Goal: Check status: Check status

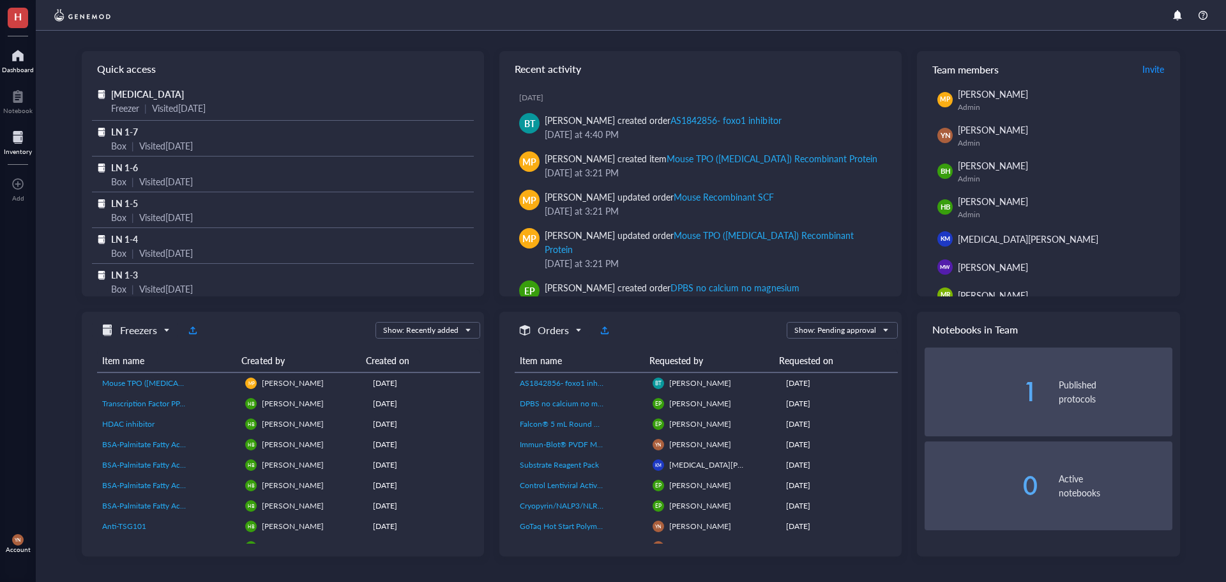
click at [21, 146] on div at bounding box center [18, 137] width 28 height 20
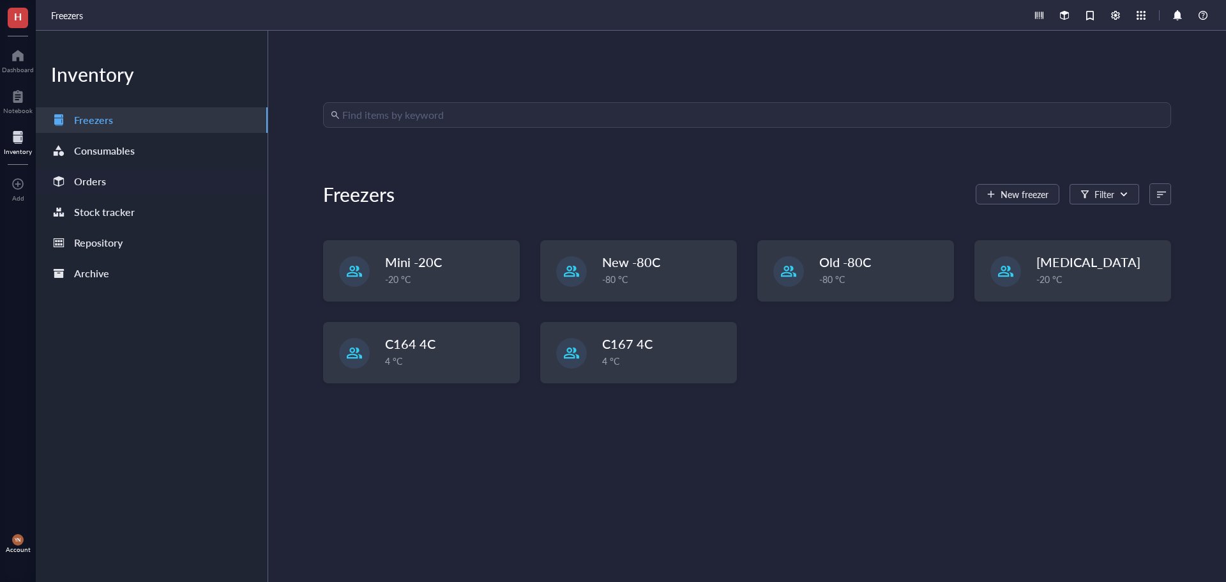
click at [90, 183] on div "Orders" at bounding box center [90, 181] width 32 height 18
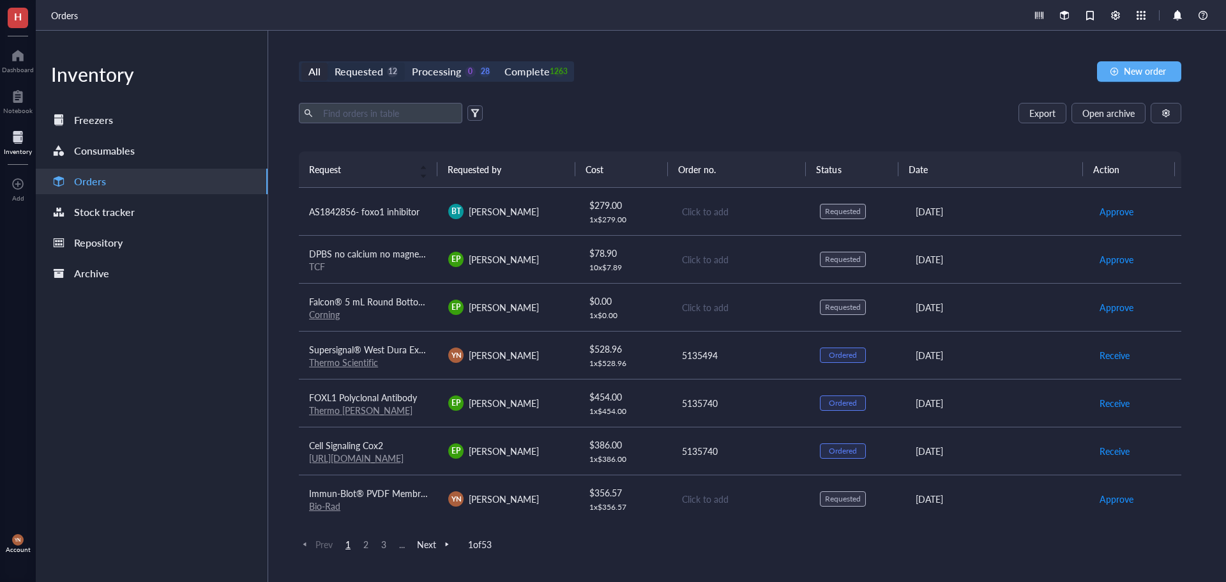
click at [365, 74] on div "Requested" at bounding box center [359, 72] width 49 height 18
click at [328, 63] on input "Requested 12" at bounding box center [328, 63] width 0 height 0
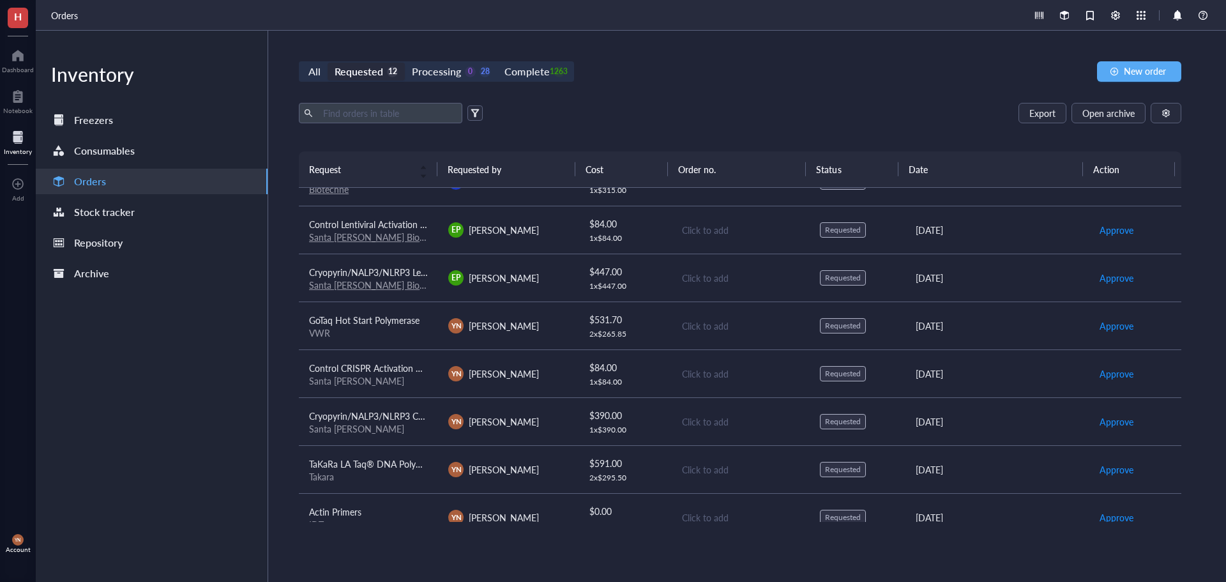
scroll to position [241, 0]
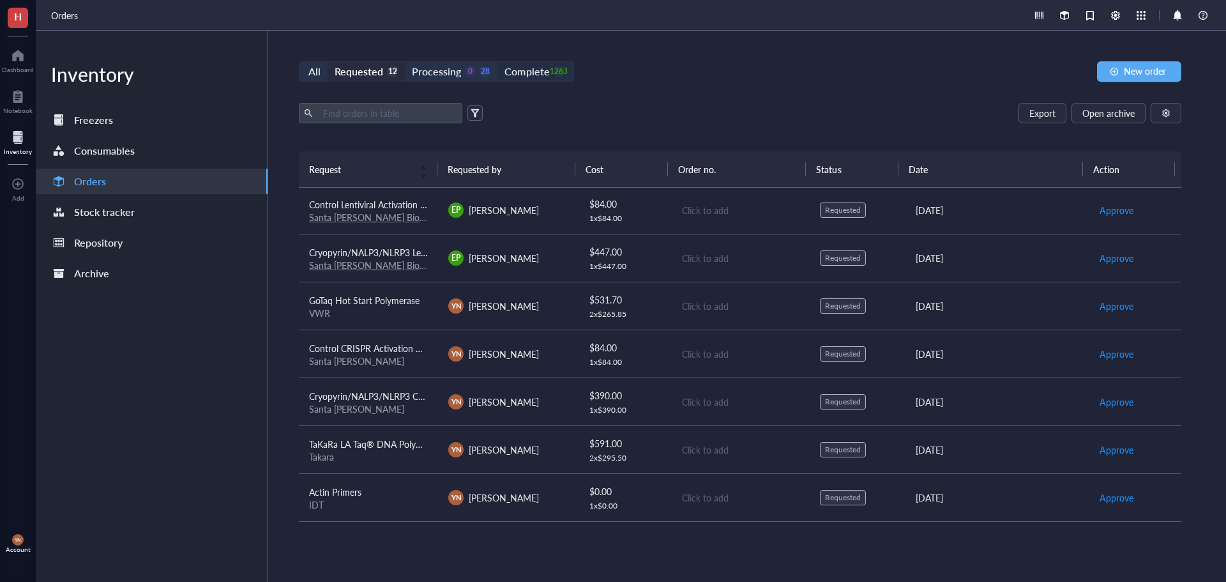
click at [522, 75] on div "Complete" at bounding box center [526, 72] width 45 height 18
click at [497, 63] on input "Complete 1263" at bounding box center [497, 63] width 0 height 0
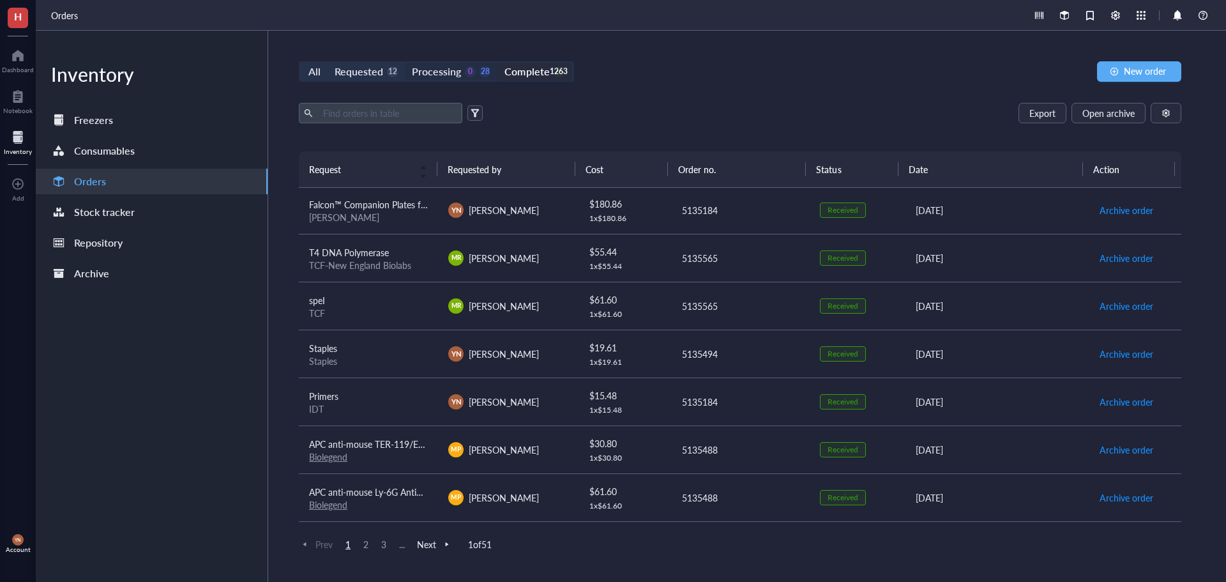
click at [435, 73] on div "Processing" at bounding box center [436, 72] width 49 height 18
click at [405, 63] on input "Processing 0 28" at bounding box center [405, 63] width 0 height 0
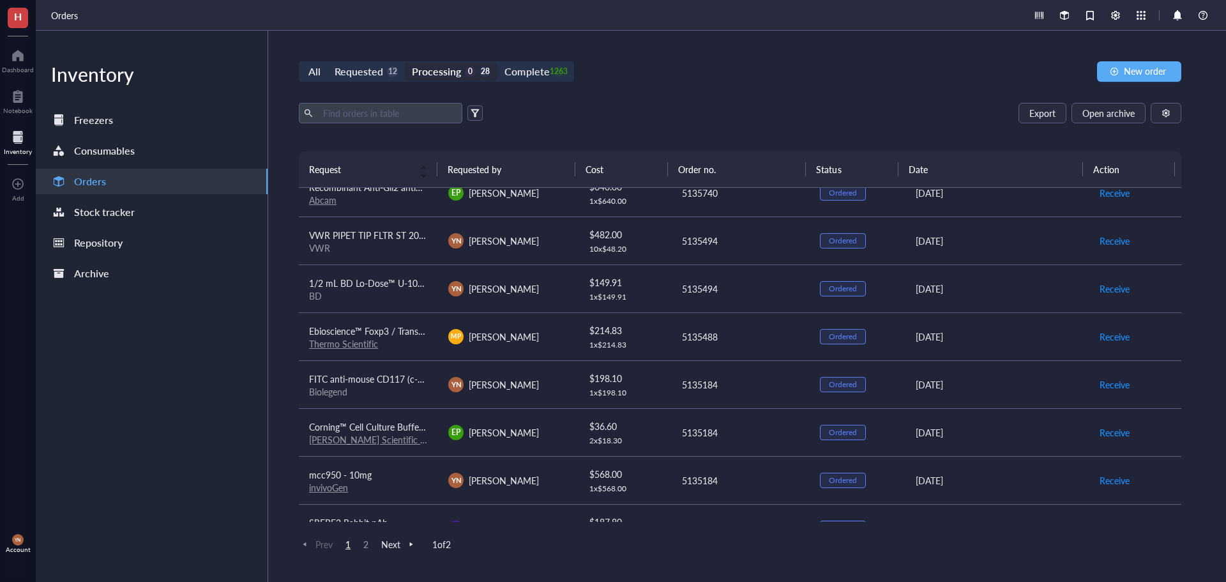
scroll to position [432, 0]
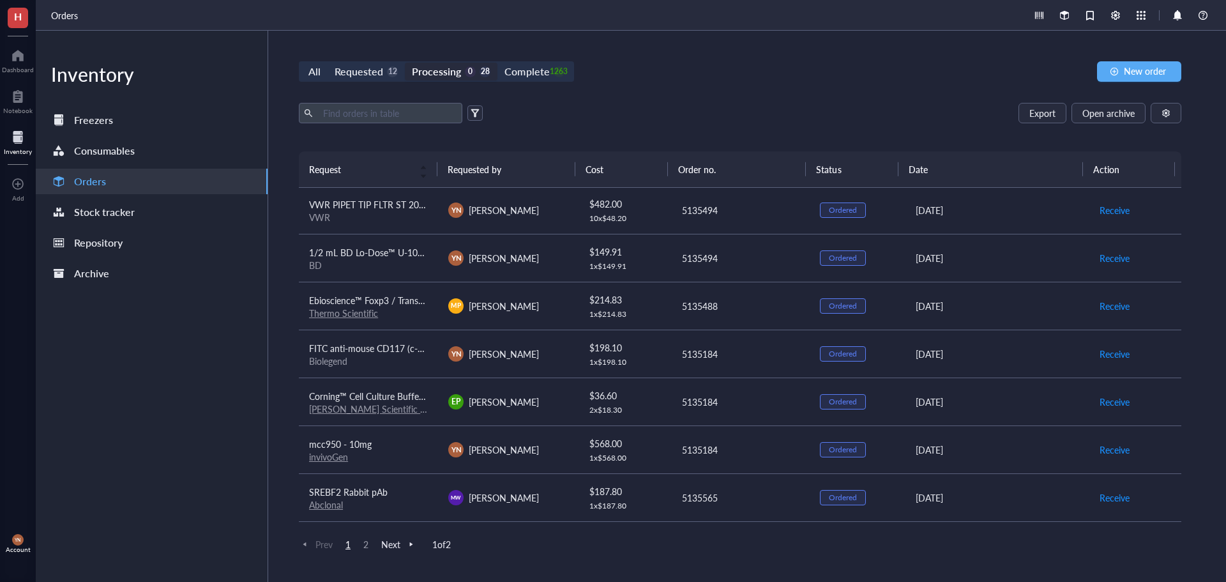
click at [391, 357] on div "Biolegend" at bounding box center [368, 360] width 119 height 11
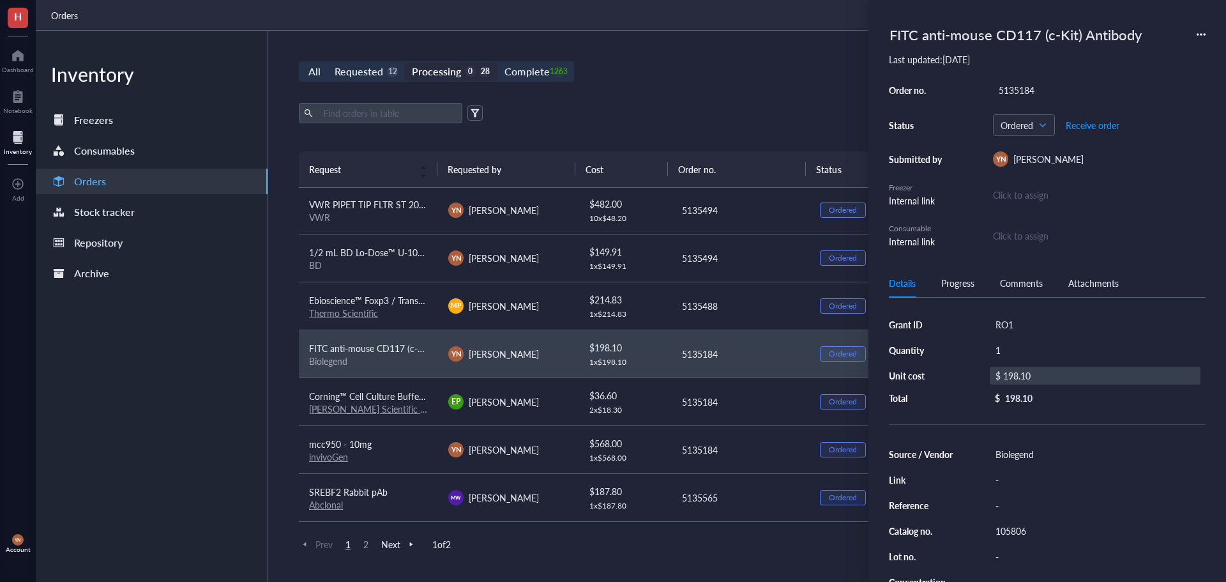
click at [1028, 379] on div "$ 198.10" at bounding box center [1095, 375] width 211 height 18
click at [1070, 377] on input "198.10" at bounding box center [1109, 377] width 181 height 20
type input "233.10"
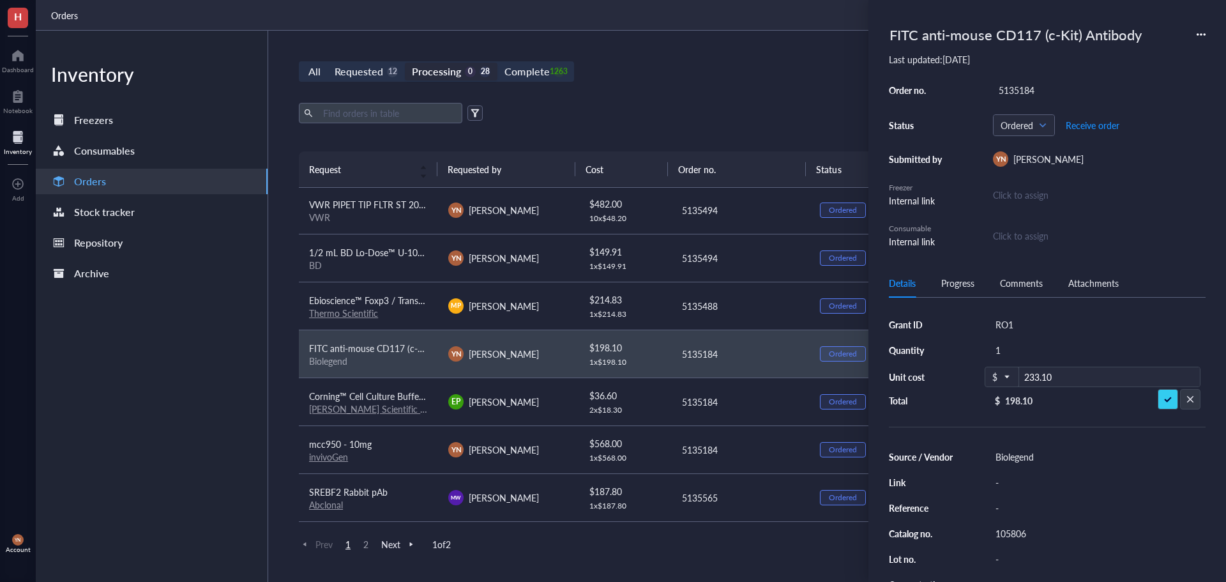
click at [785, 79] on div "All Requested 12 Processing 0 28 Complete 1263 New order" at bounding box center [740, 71] width 882 height 20
click at [365, 73] on div "Requested" at bounding box center [359, 72] width 49 height 18
click at [328, 63] on input "Requested 12" at bounding box center [328, 63] width 0 height 0
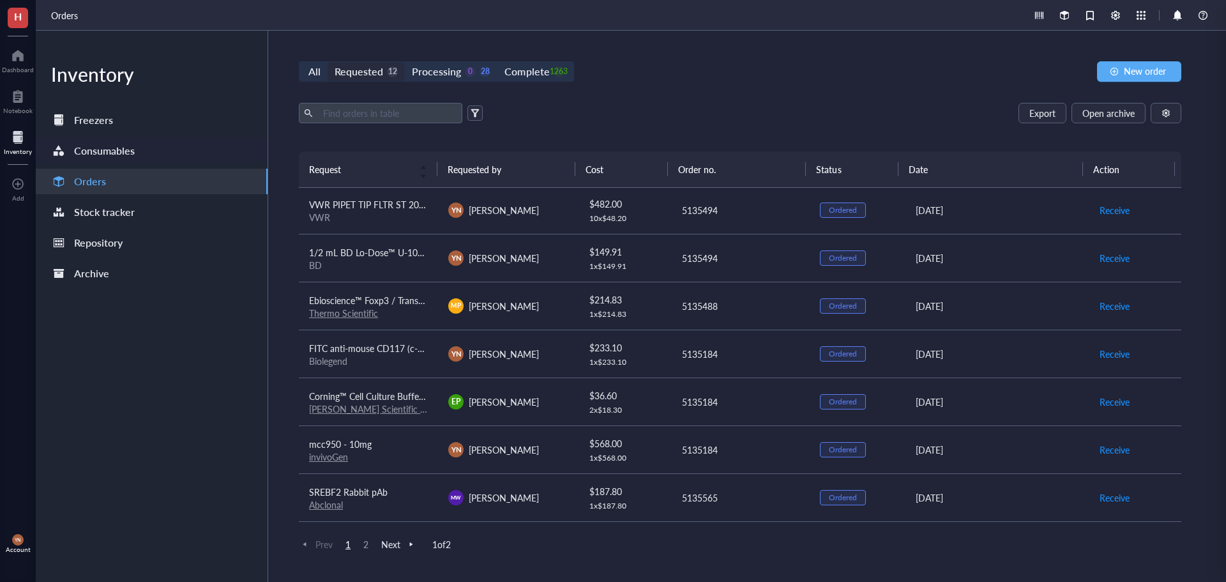
scroll to position [241, 0]
